Goal: Find specific page/section: Find specific page/section

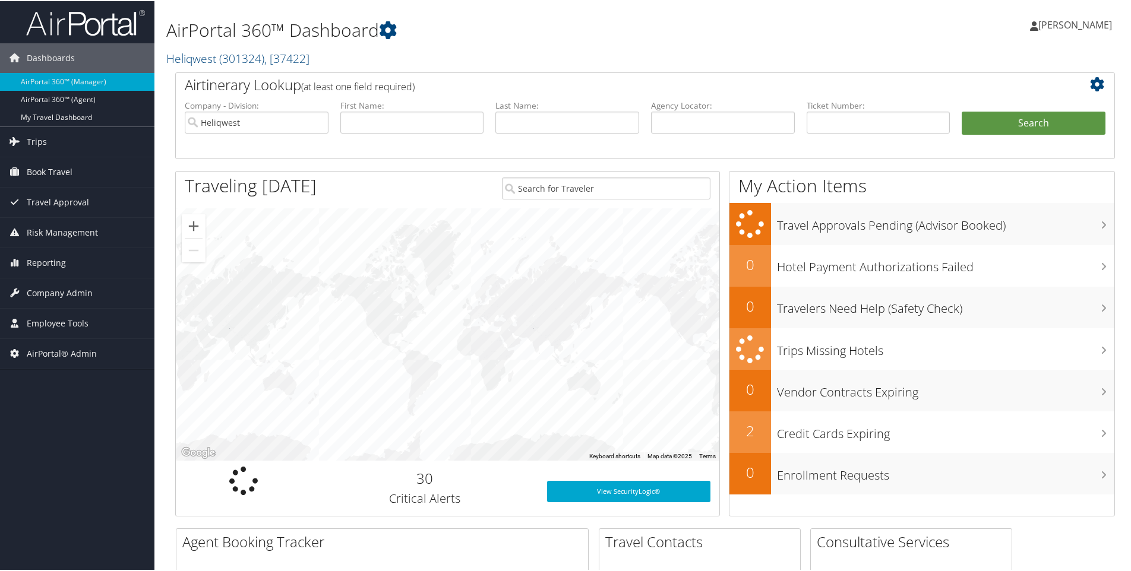
click at [323, 56] on h2 "Heliqwest ( 301324 ) , [ 37422 ]" at bounding box center [485, 56] width 638 height 20
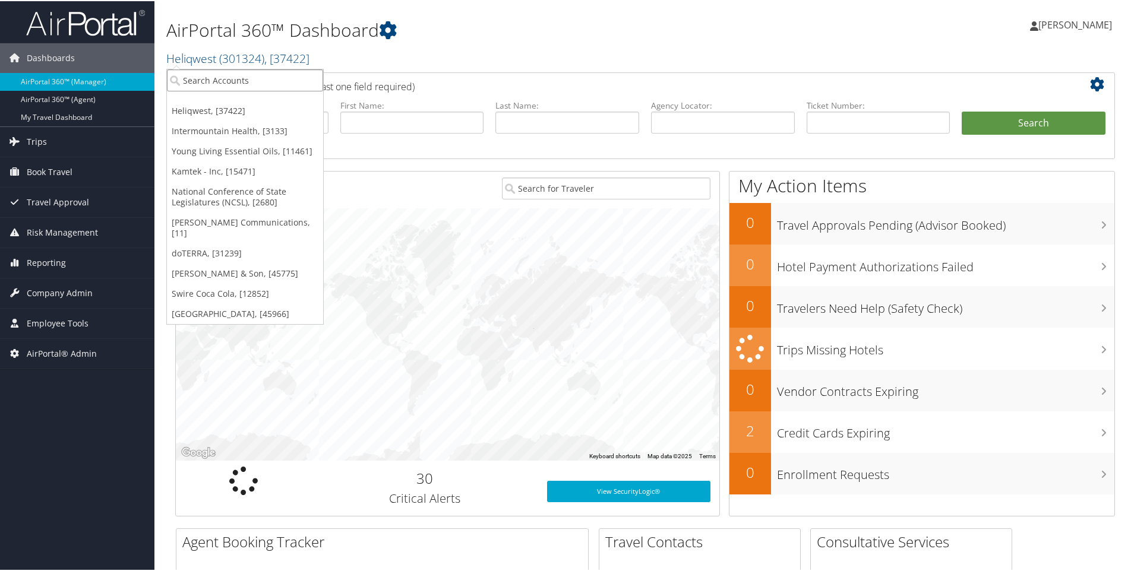
click at [255, 71] on input "search" at bounding box center [245, 79] width 156 height 22
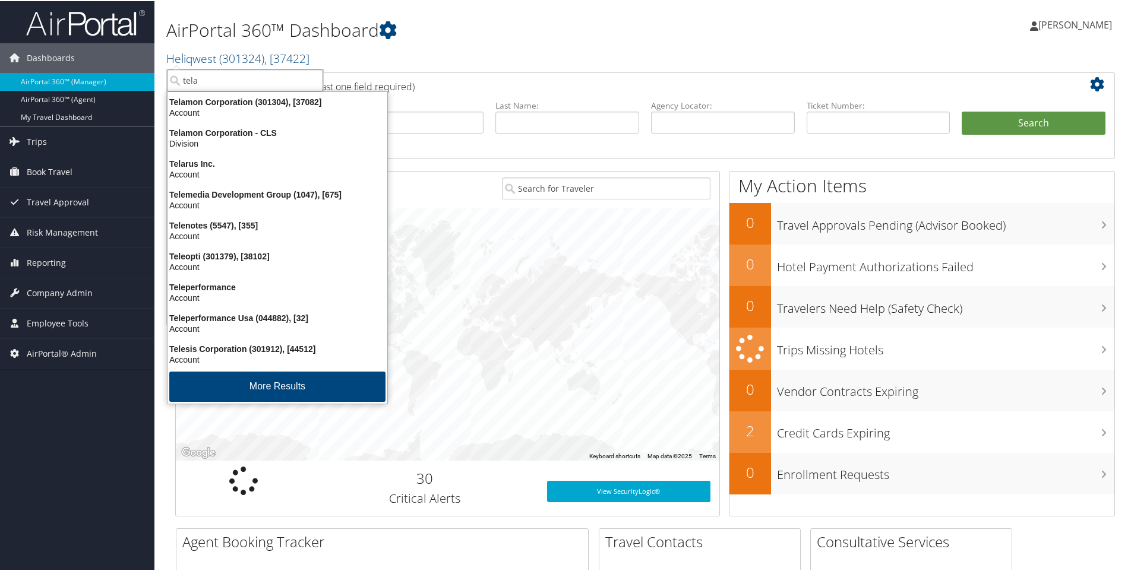
type input "telam"
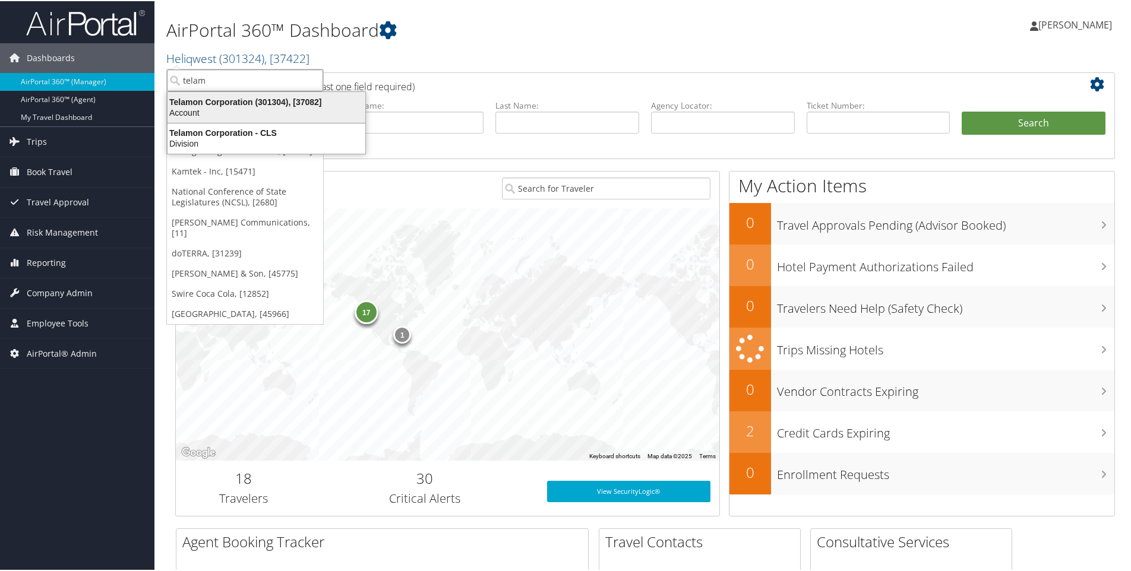
click at [226, 105] on div "Telamon Corporation (301304), [37082]" at bounding box center [266, 101] width 212 height 11
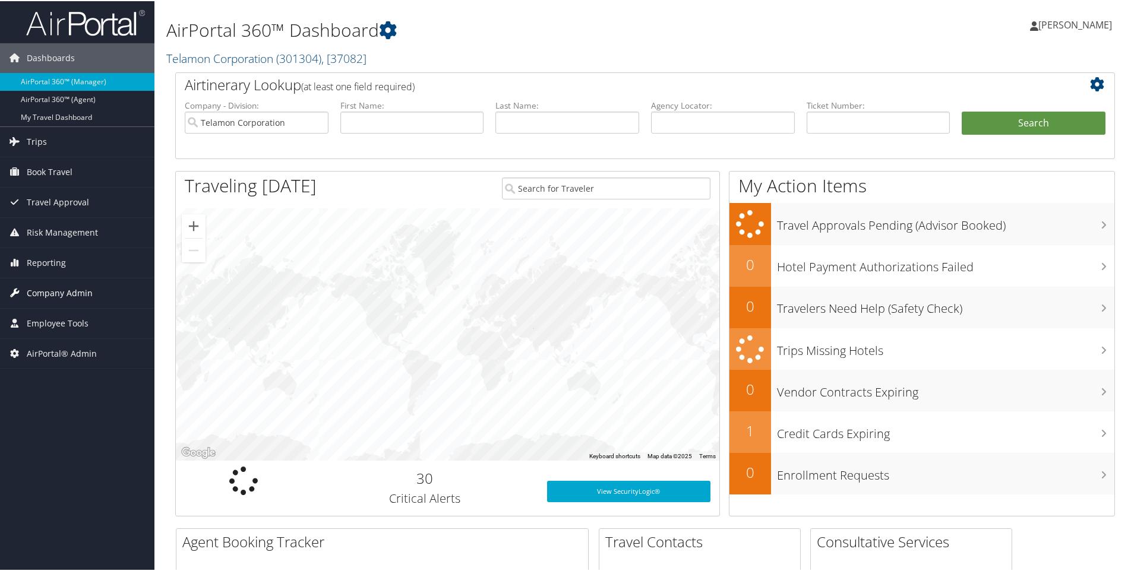
click at [54, 289] on span "Company Admin" at bounding box center [60, 292] width 66 height 30
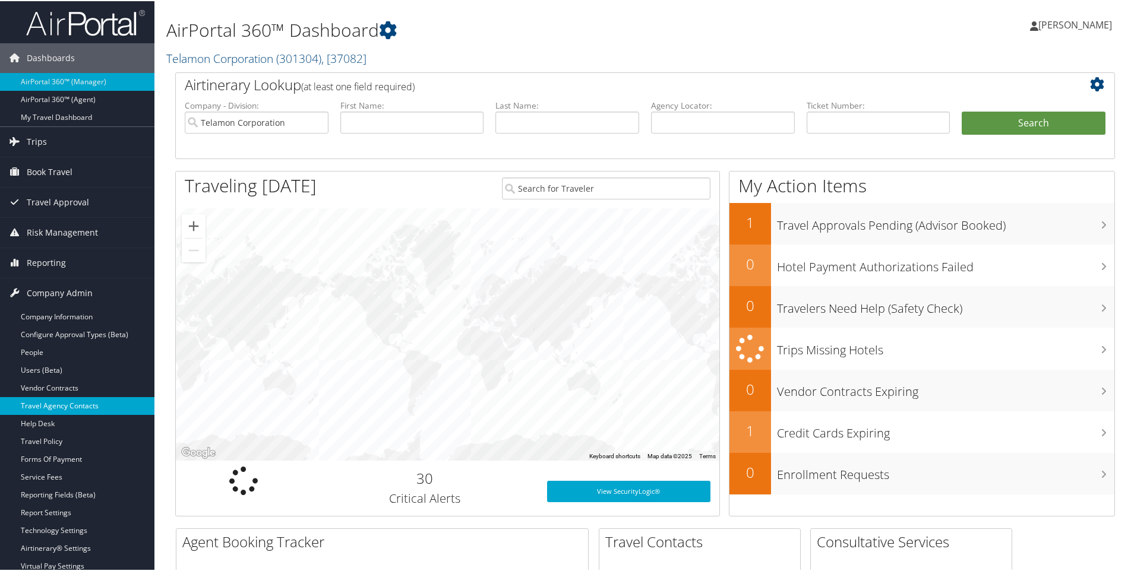
click at [59, 403] on link "Travel Agency Contacts" at bounding box center [77, 405] width 154 height 18
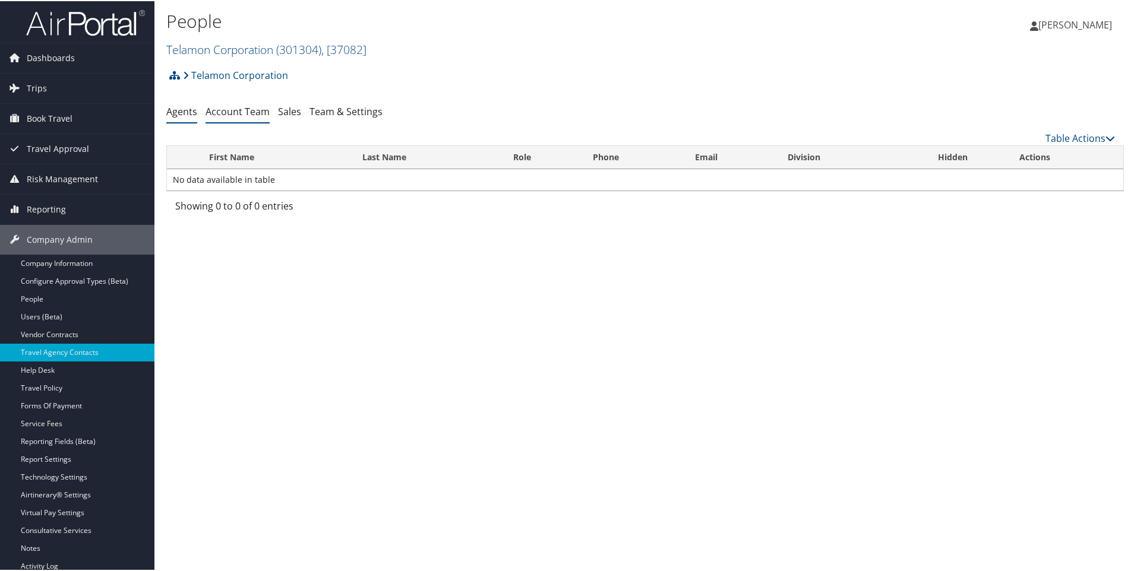
click at [239, 109] on link "Account Team" at bounding box center [238, 110] width 64 height 13
